Goal: Task Accomplishment & Management: Manage account settings

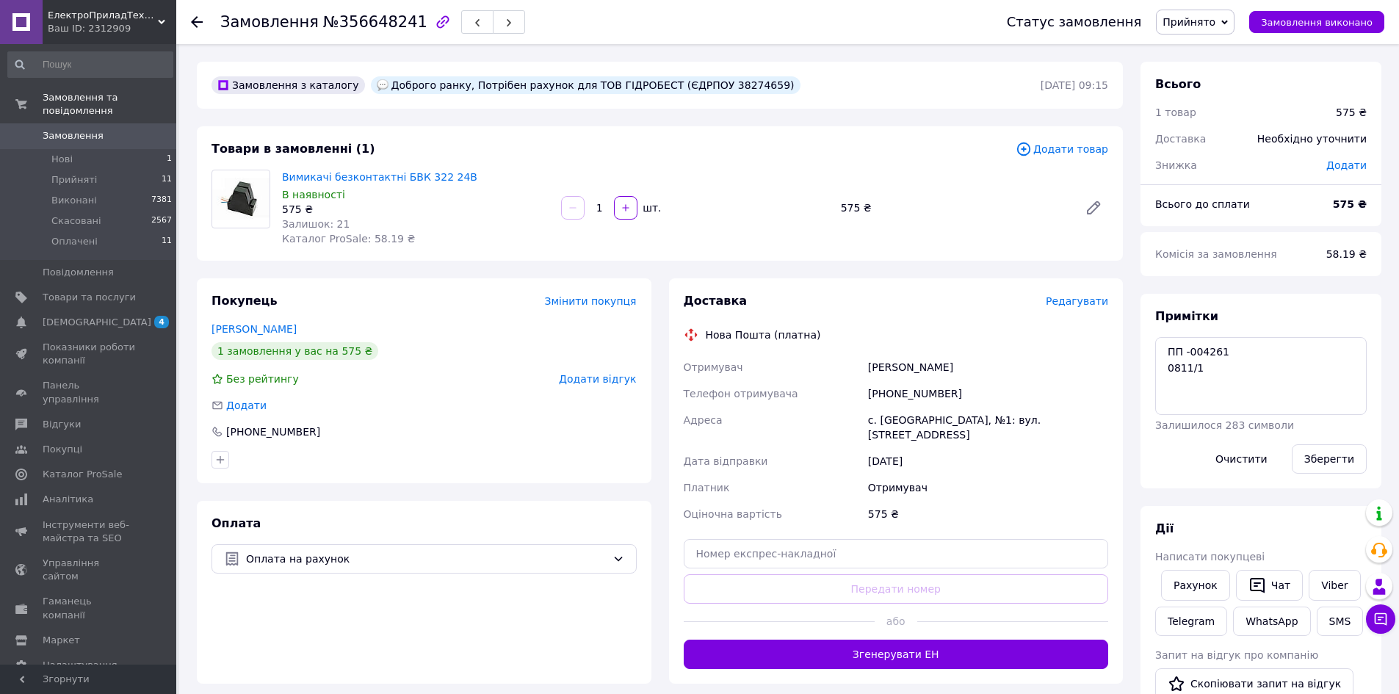
click at [1215, 18] on span "Прийнято" at bounding box center [1188, 22] width 53 height 12
click at [1217, 92] on li "Оплачено" at bounding box center [1194, 95] width 77 height 22
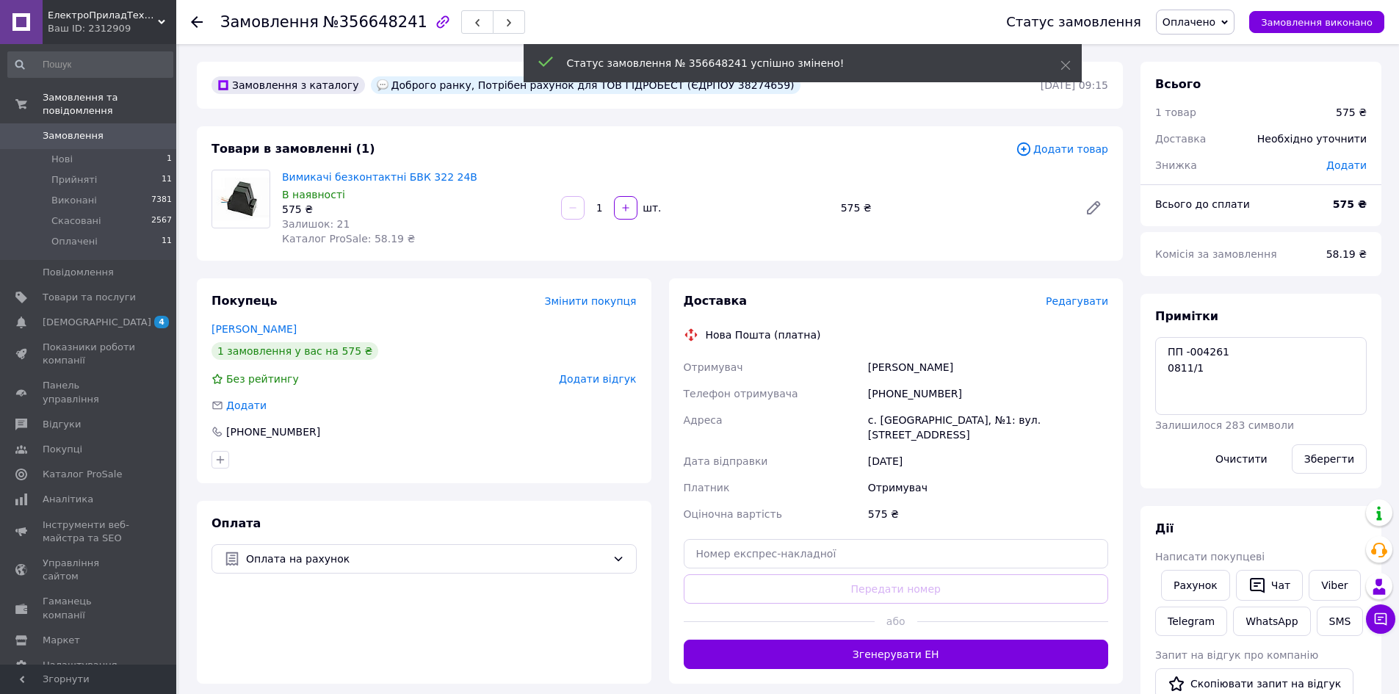
click at [101, 123] on link "Замовлення 0" at bounding box center [90, 135] width 181 height 25
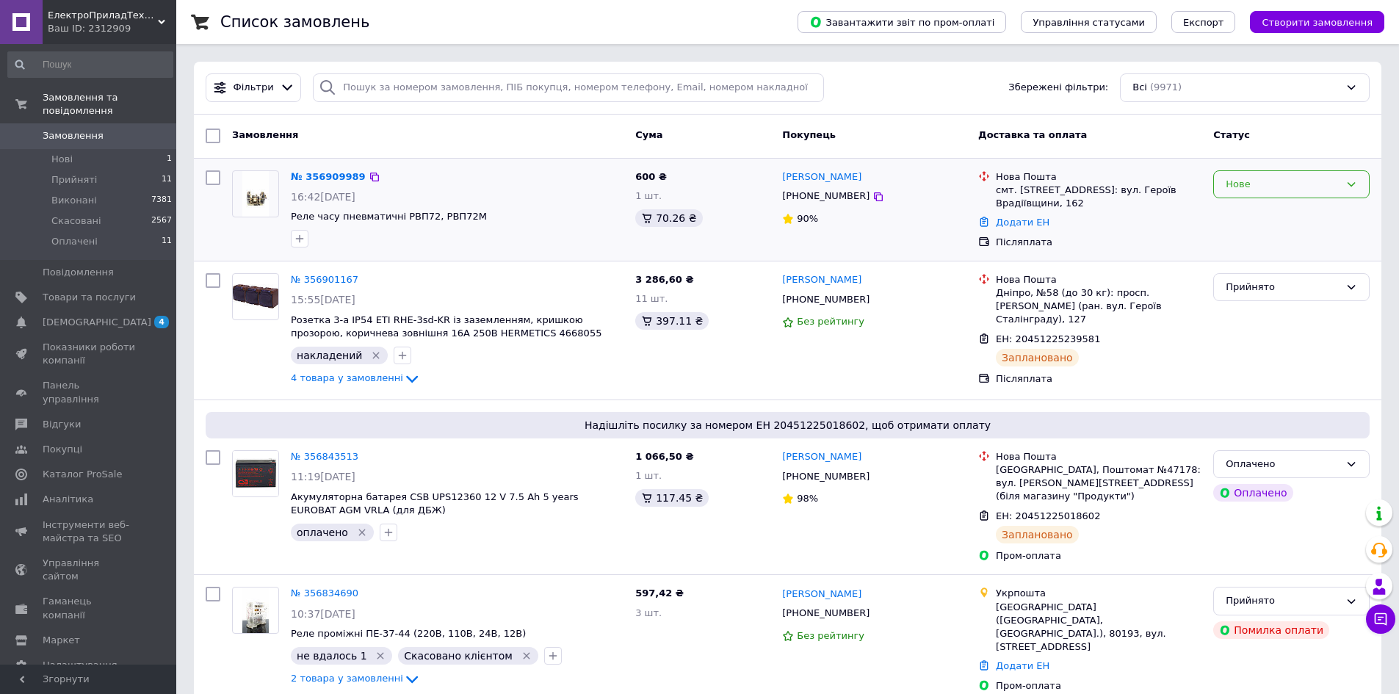
drag, startPoint x: 1259, startPoint y: 175, endPoint x: 1258, endPoint y: 183, distance: 7.4
click at [1260, 175] on div "Нове" at bounding box center [1291, 184] width 156 height 29
click at [1255, 209] on li "Прийнято" at bounding box center [1291, 214] width 155 height 27
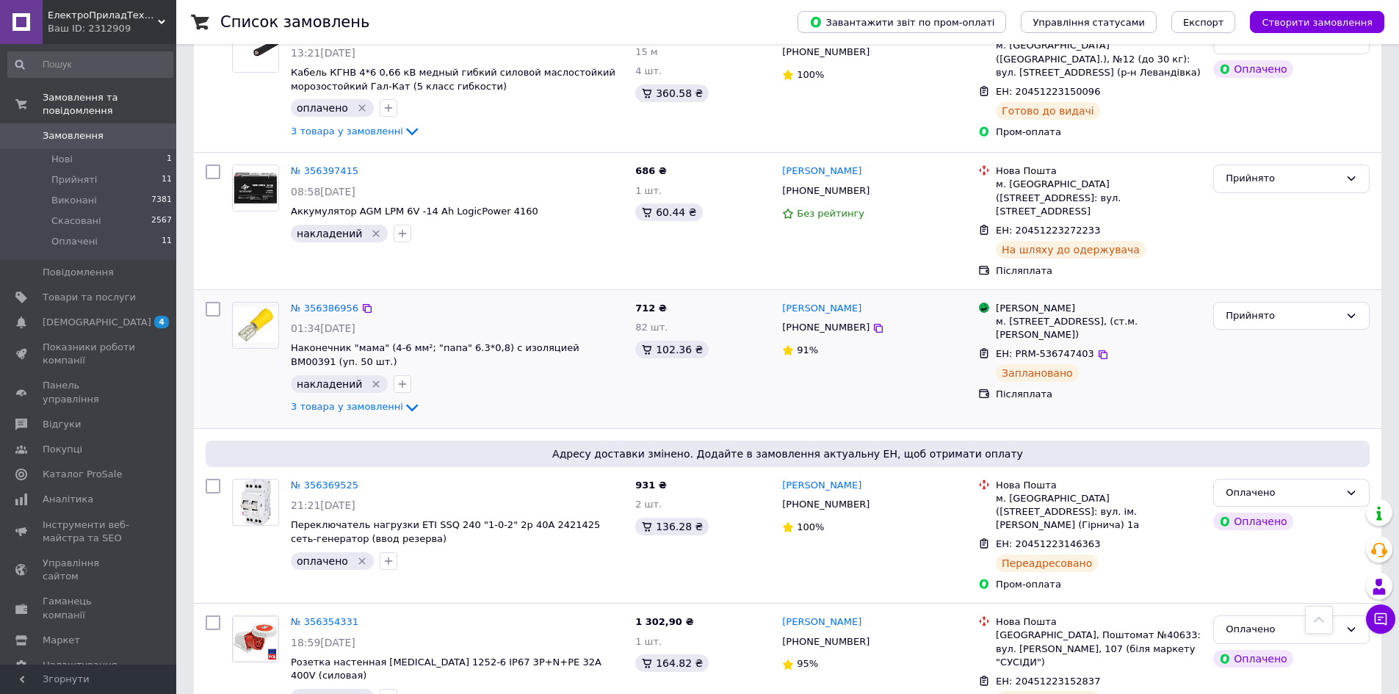
scroll to position [2423, 0]
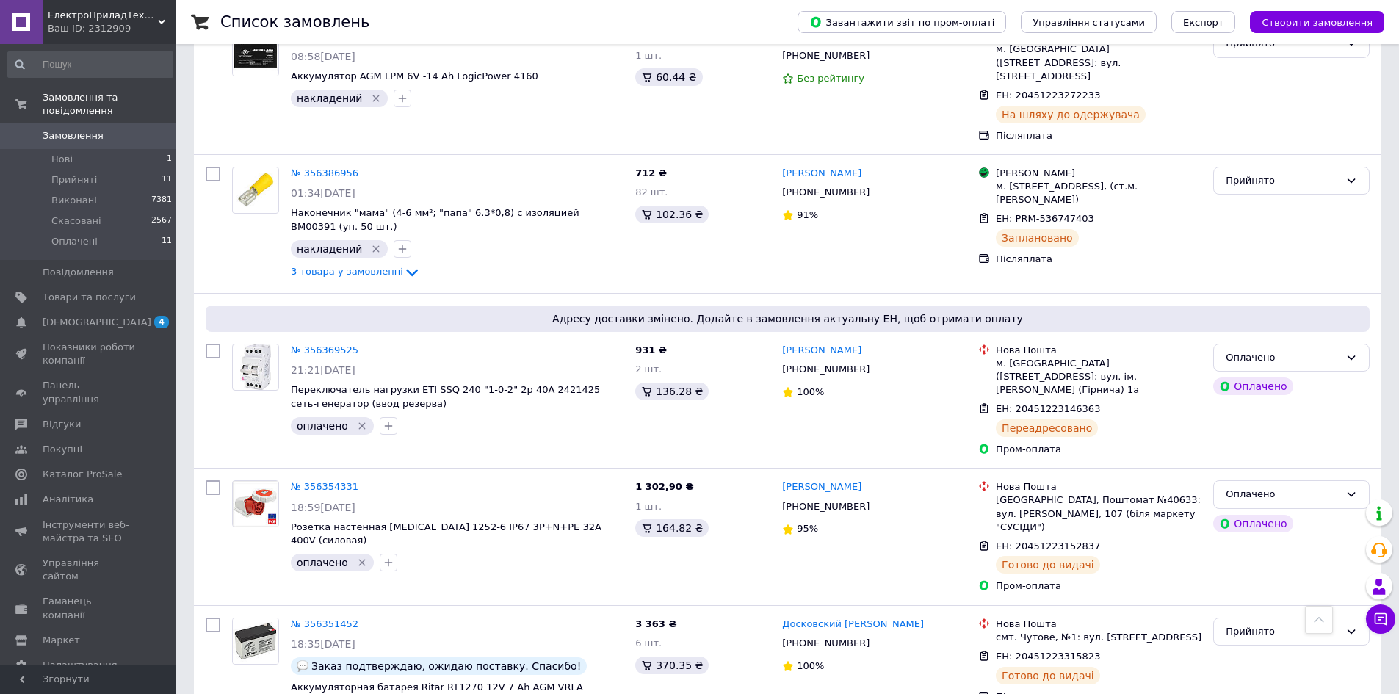
click at [83, 129] on span "Замовлення" at bounding box center [73, 135] width 61 height 13
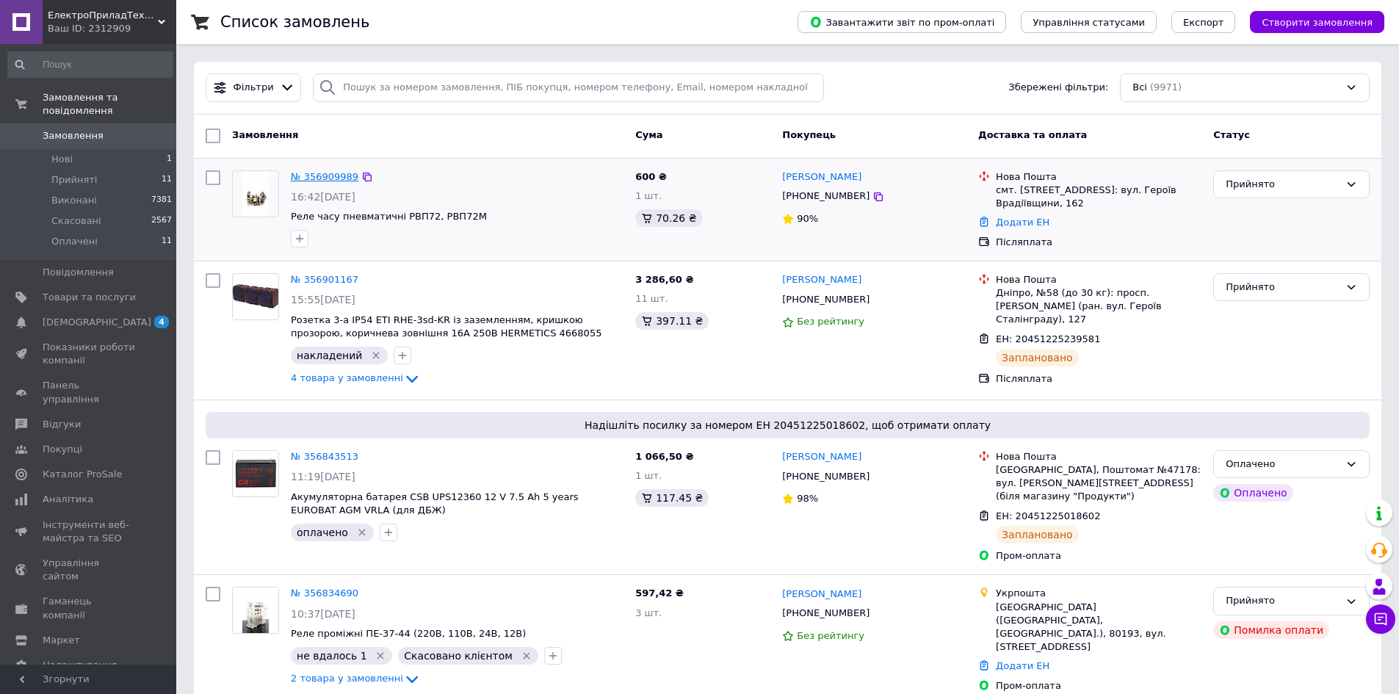
click at [330, 171] on link "№ 356909989" at bounding box center [325, 176] width 68 height 11
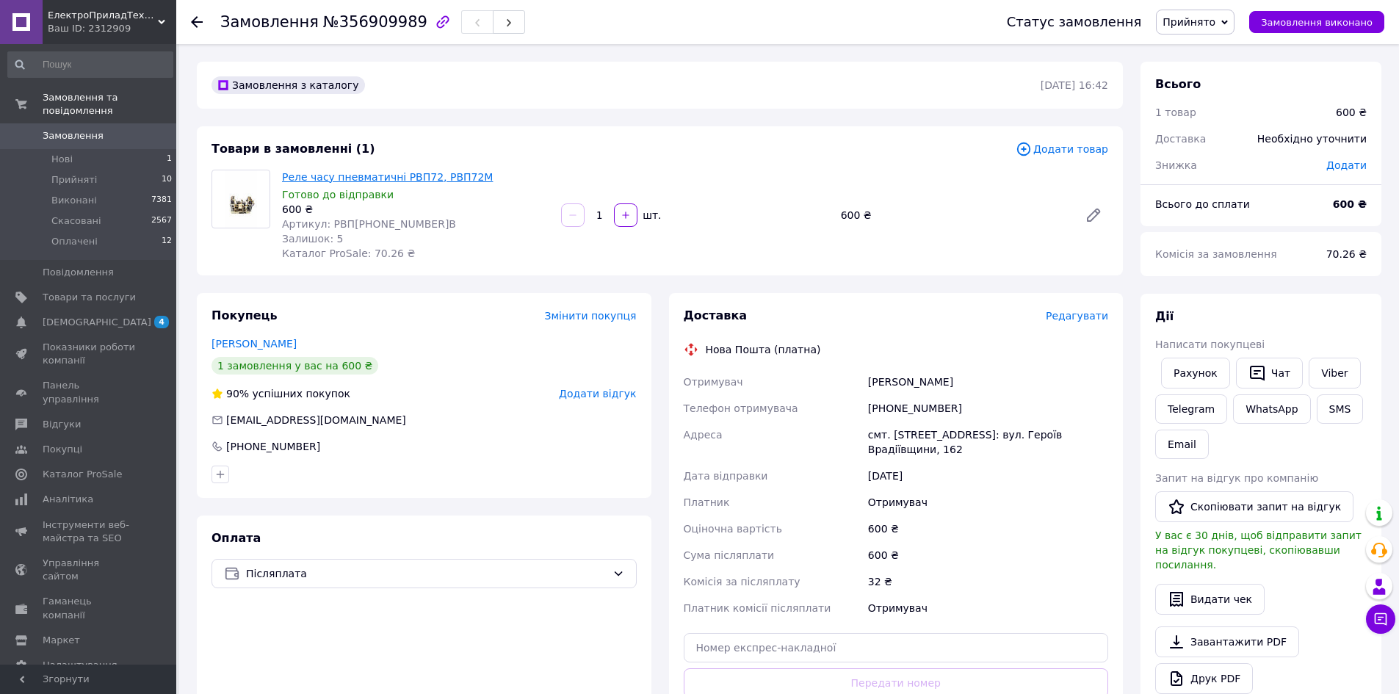
click at [371, 178] on link "Реле часу пневматичні РВП72, РВП72М" at bounding box center [387, 177] width 211 height 12
click at [432, 184] on span "Реле часу пневматичні РВП72, РВП72М" at bounding box center [415, 177] width 267 height 15
click at [430, 180] on link "Реле часу пневматичні РВП72, РВП72М" at bounding box center [387, 177] width 211 height 12
click at [117, 129] on span "Замовлення" at bounding box center [89, 135] width 93 height 13
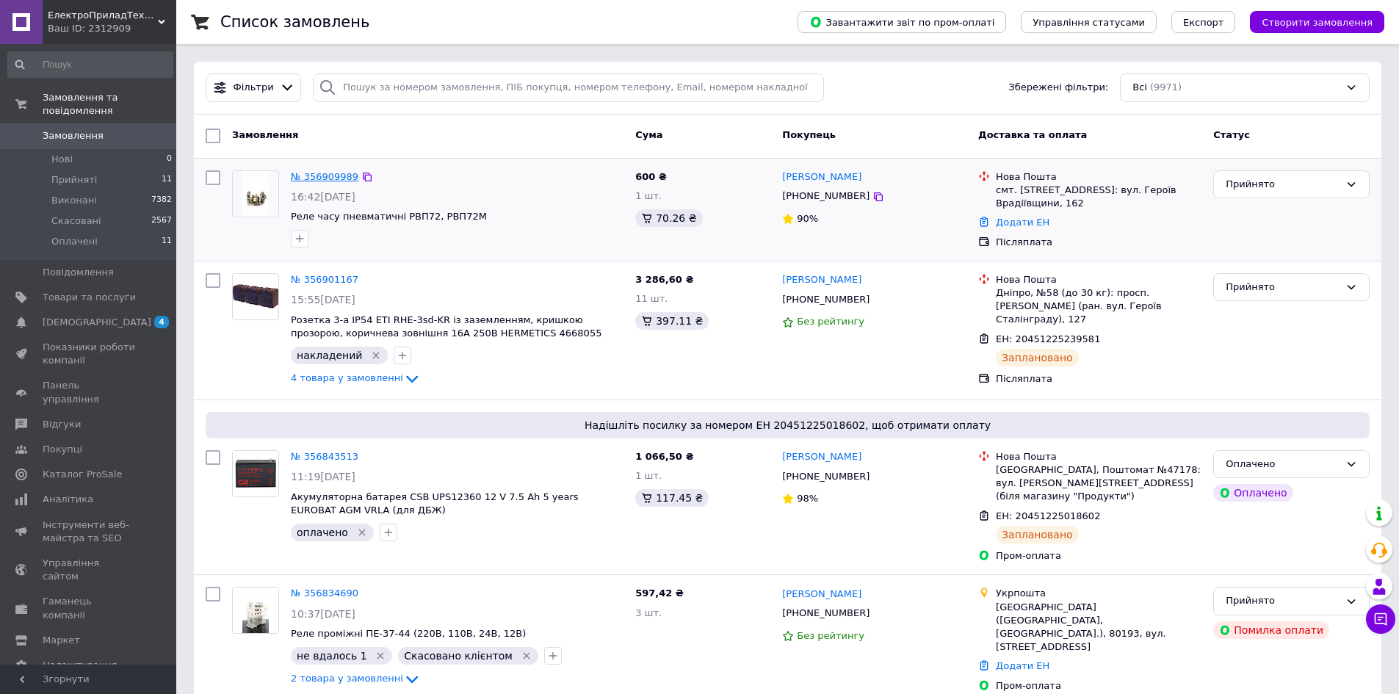
click at [318, 180] on link "№ 356909989" at bounding box center [325, 176] width 68 height 11
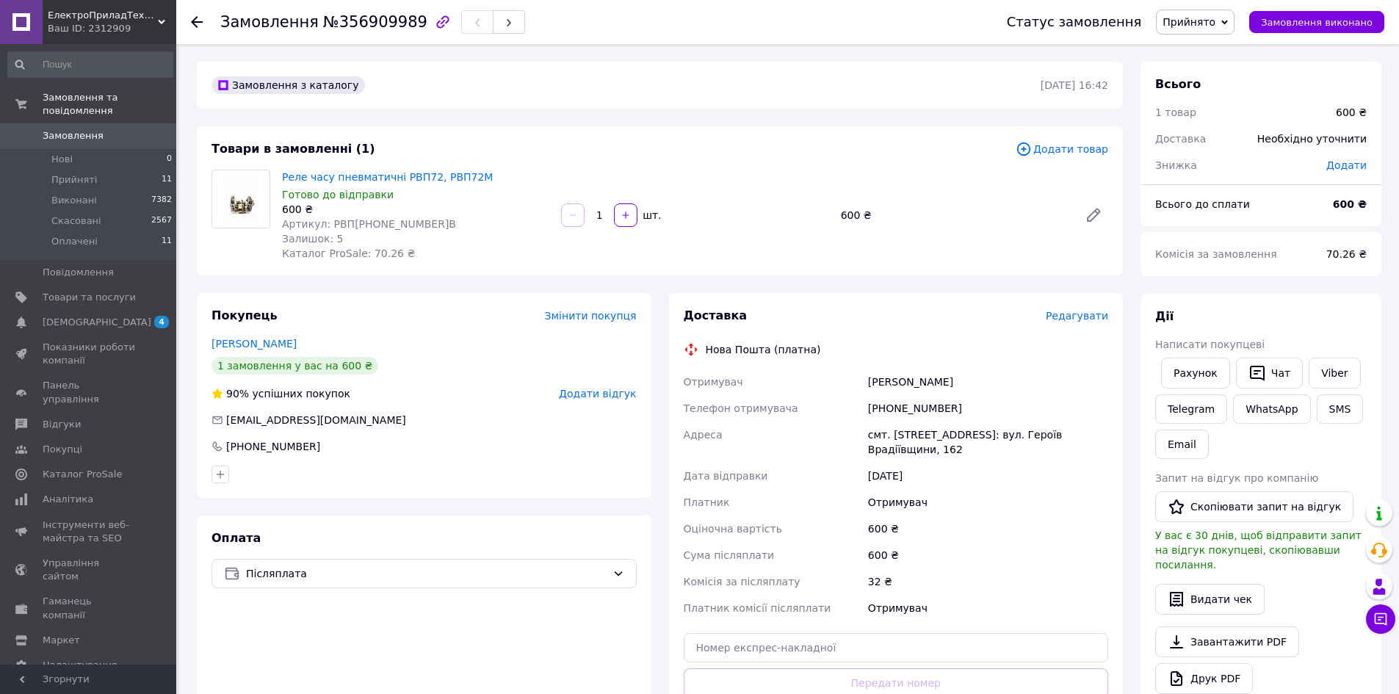
click at [343, 219] on span "Артикул: РВП[PHONE_NUMBER]В" at bounding box center [369, 224] width 174 height 12
copy span "РВП72"
